Goal: Task Accomplishment & Management: Manage account settings

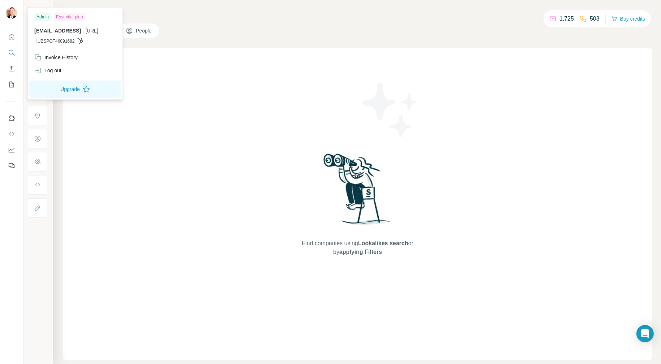
click at [12, 7] on img at bounding box center [12, 13] width 12 height 12
click at [24, 255] on div "Show" at bounding box center [37, 182] width 29 height 364
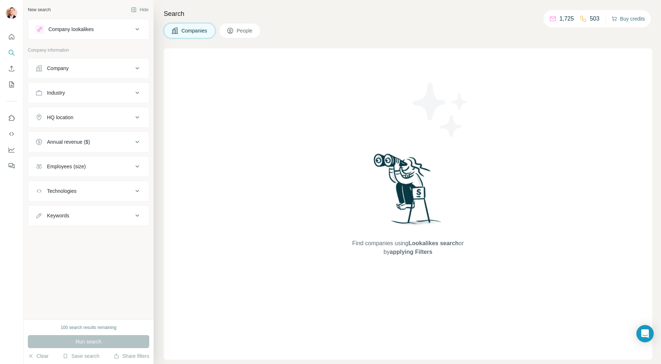
click at [627, 21] on button "Buy credits" at bounding box center [628, 19] width 34 height 10
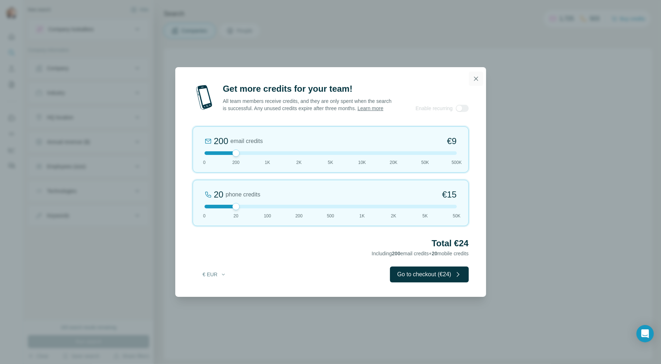
click at [478, 75] on icon "button" at bounding box center [475, 78] width 7 height 7
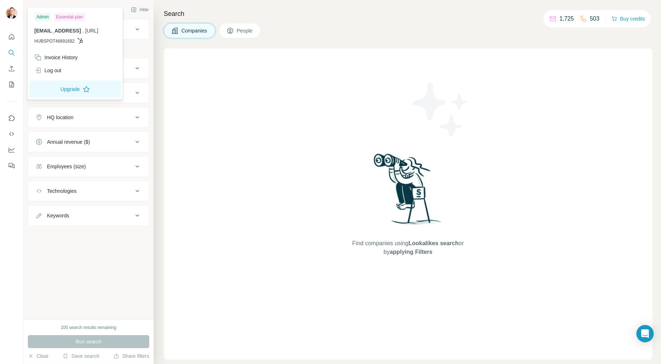
click at [14, 12] on img at bounding box center [12, 13] width 12 height 12
click at [64, 61] on div "Invoice History" at bounding box center [75, 57] width 90 height 13
click at [68, 89] on button "Upgrade" at bounding box center [75, 89] width 92 height 17
click at [52, 56] on div "Invoice History" at bounding box center [55, 57] width 43 height 7
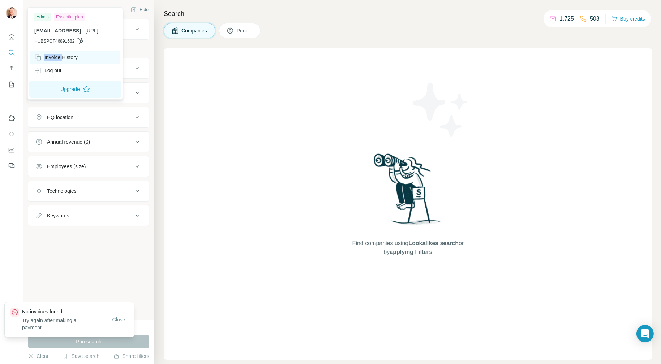
click at [52, 56] on div "Invoice History" at bounding box center [55, 57] width 43 height 7
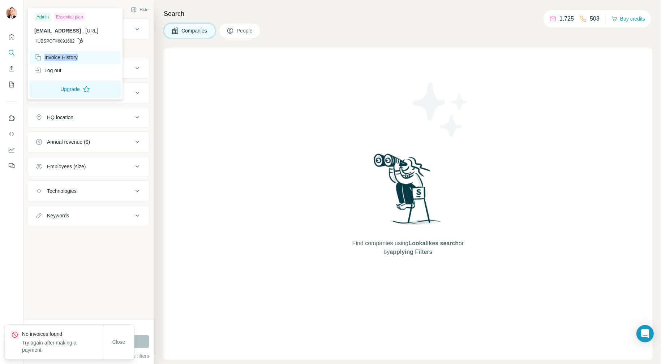
click at [52, 56] on div "Invoice History" at bounding box center [55, 57] width 43 height 7
